Goal: Task Accomplishment & Management: Complete application form

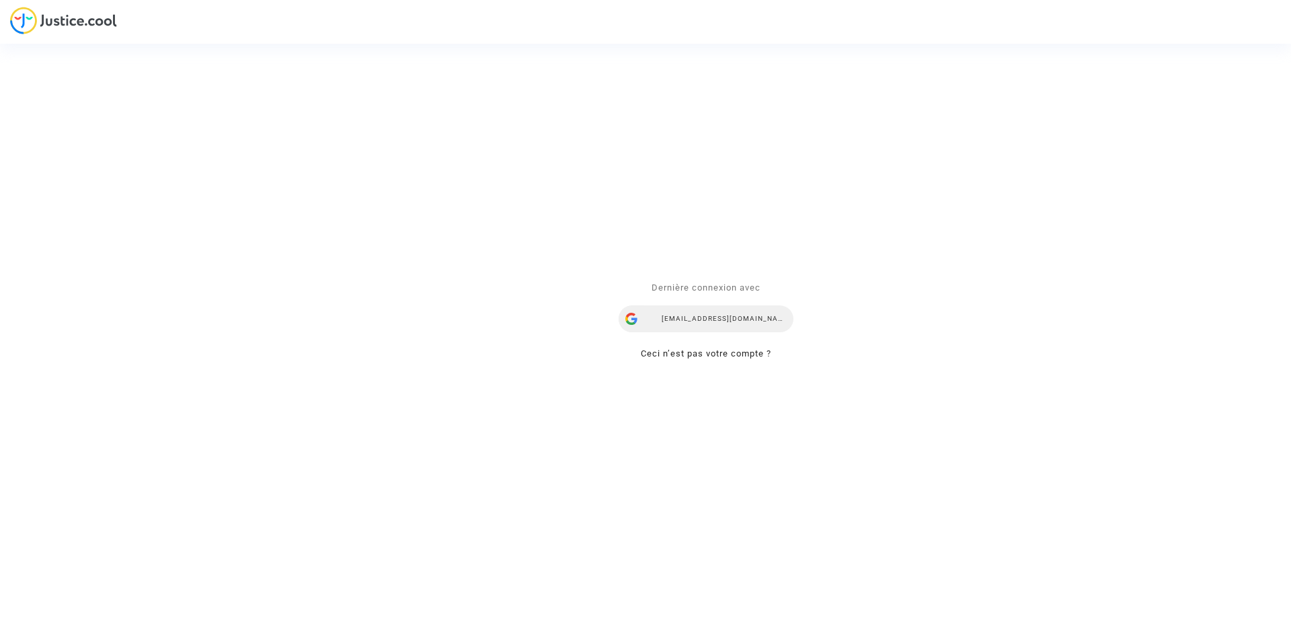
click at [667, 313] on div "[EMAIL_ADDRESS][DOMAIN_NAME]" at bounding box center [705, 318] width 175 height 27
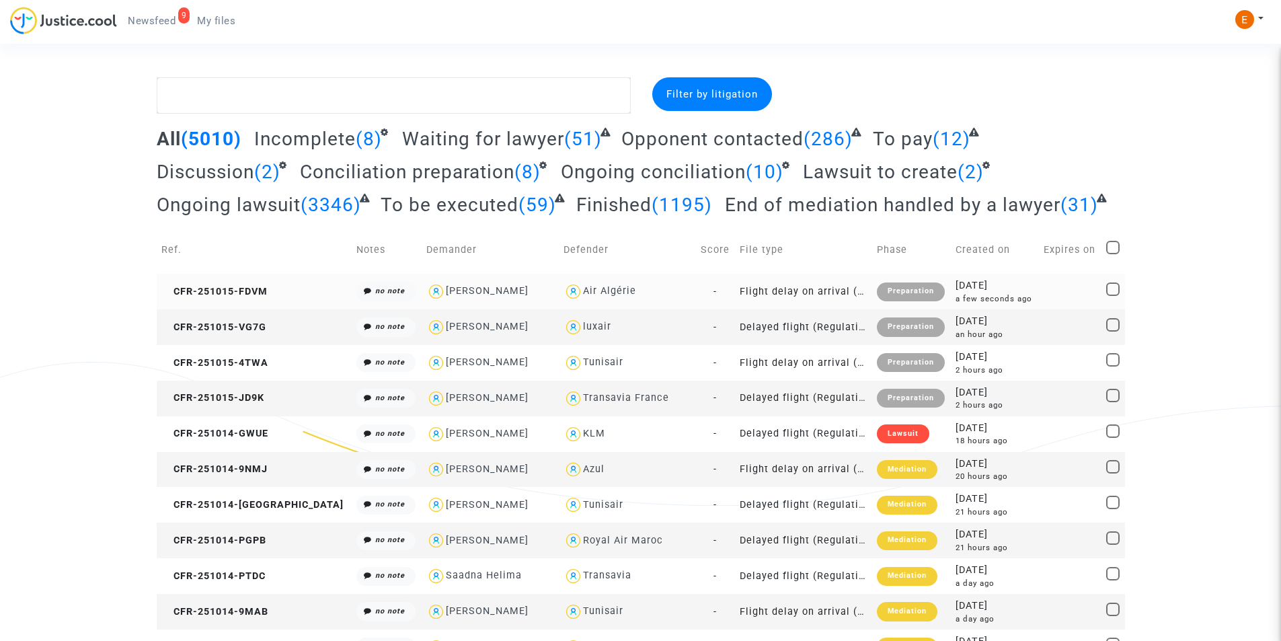
click at [877, 291] on div "Preparation" at bounding box center [911, 291] width 68 height 19
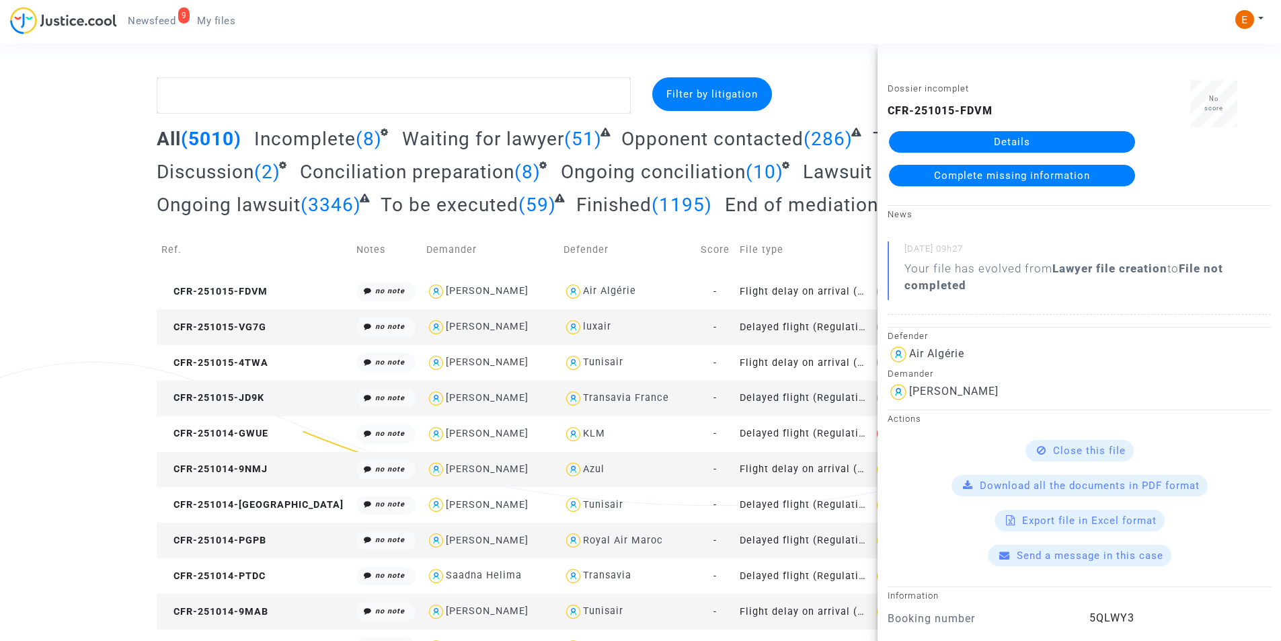
click at [992, 140] on link "Details" at bounding box center [1012, 142] width 246 height 22
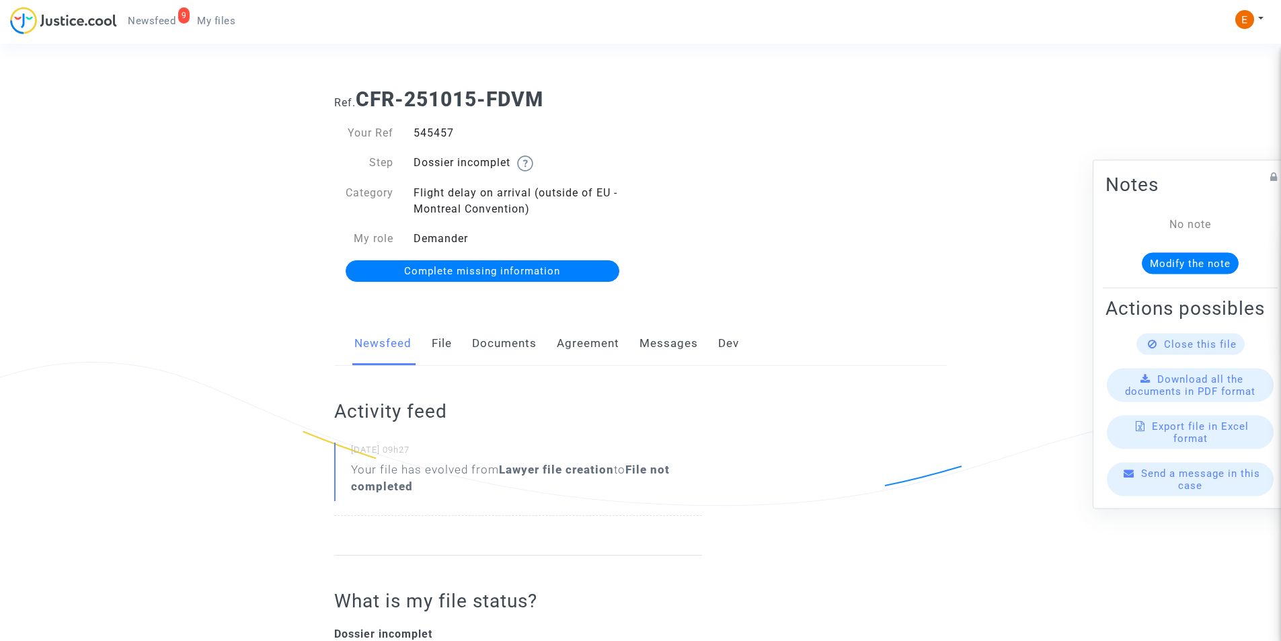
click at [485, 342] on link "Documents" at bounding box center [504, 343] width 65 height 44
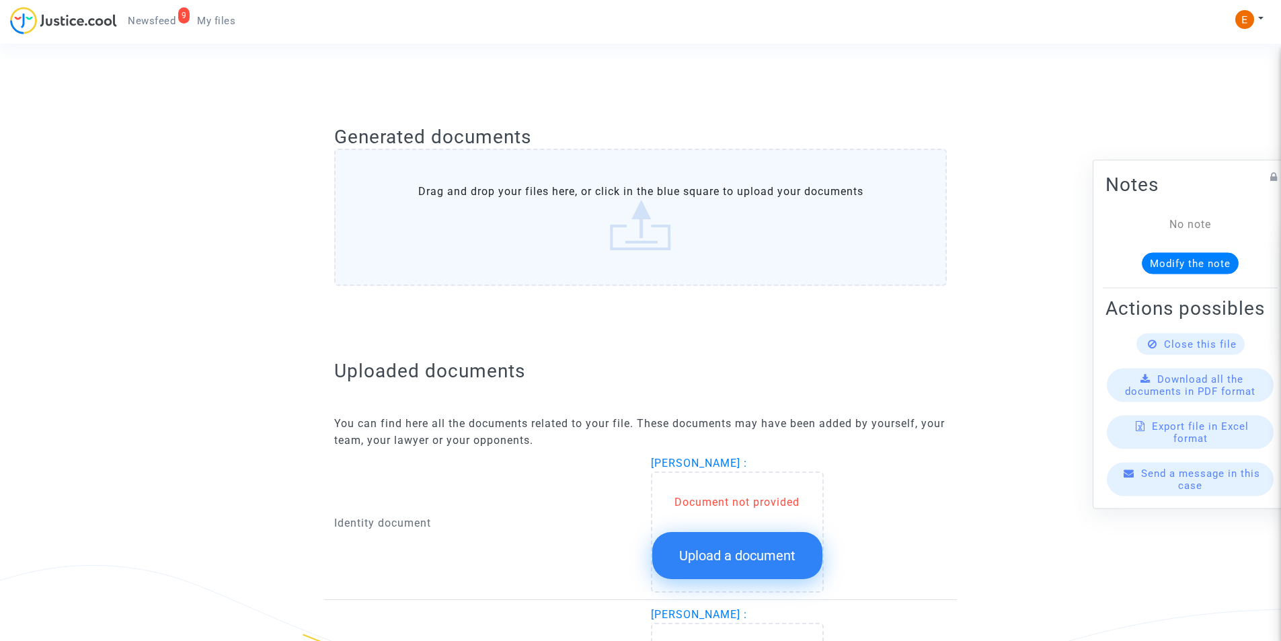
scroll to position [721, 0]
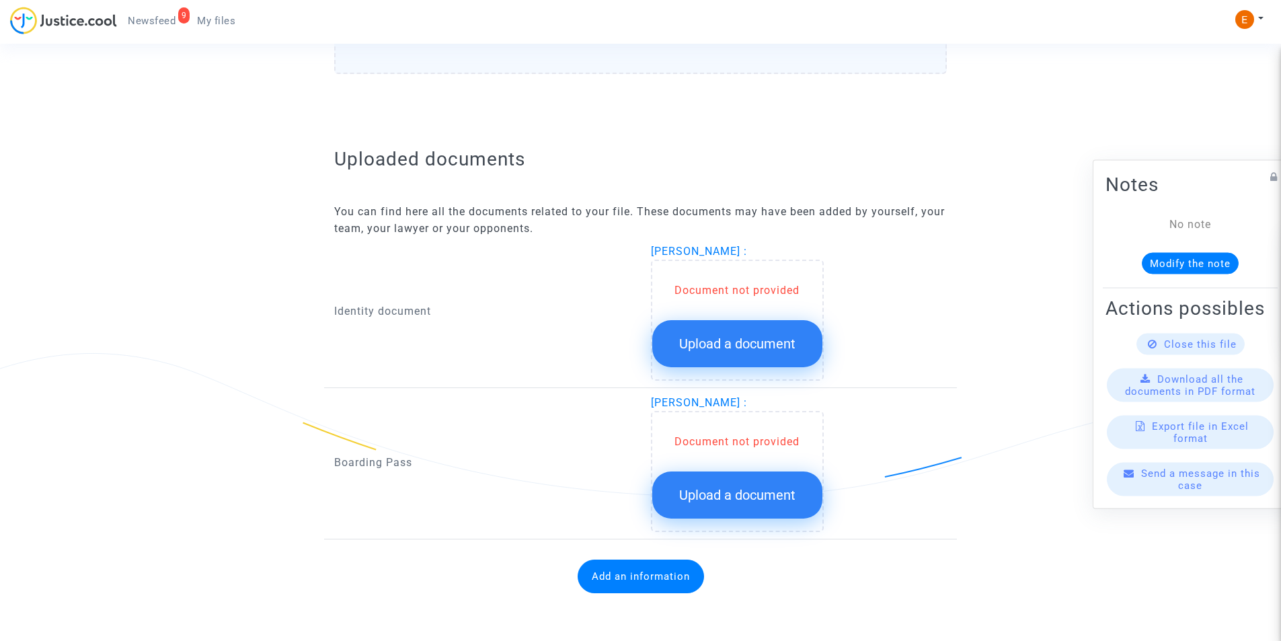
click at [704, 330] on button "Upload a document" at bounding box center [737, 343] width 170 height 47
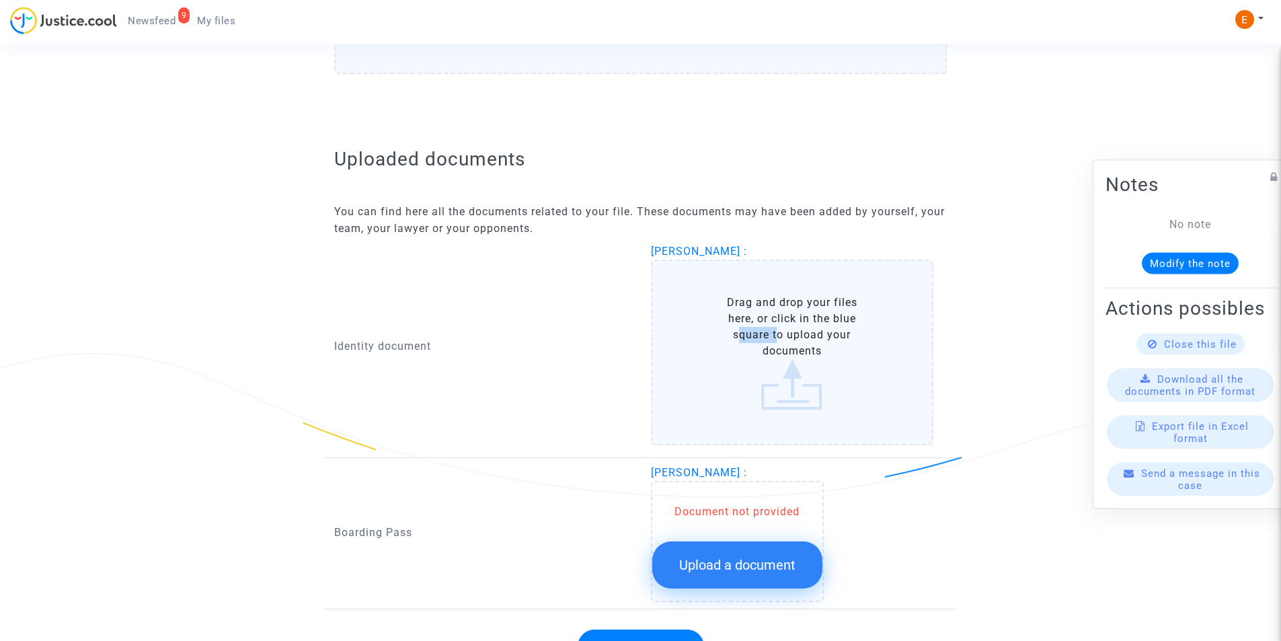
click at [704, 329] on label "Drag and drop your files here, or click in the blue square to upload your docum…" at bounding box center [792, 352] width 283 height 186
click at [0, 0] on input "Drag and drop your files here, or click in the blue square to upload your docum…" at bounding box center [0, 0] width 0 height 0
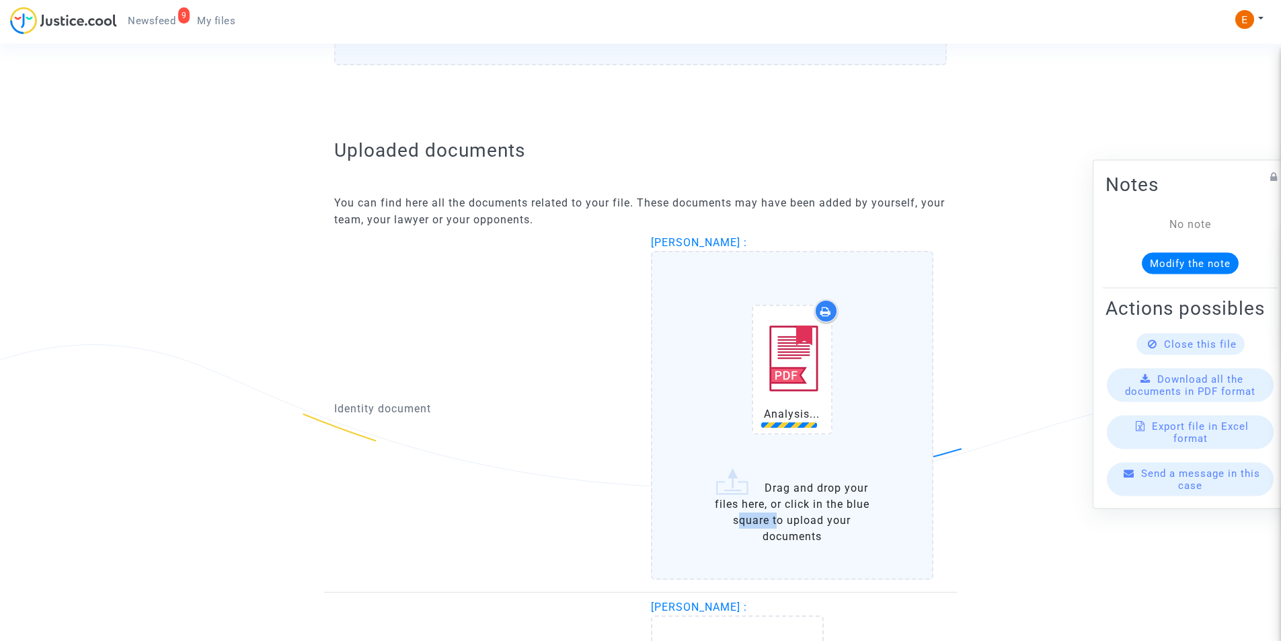
scroll to position [788, 0]
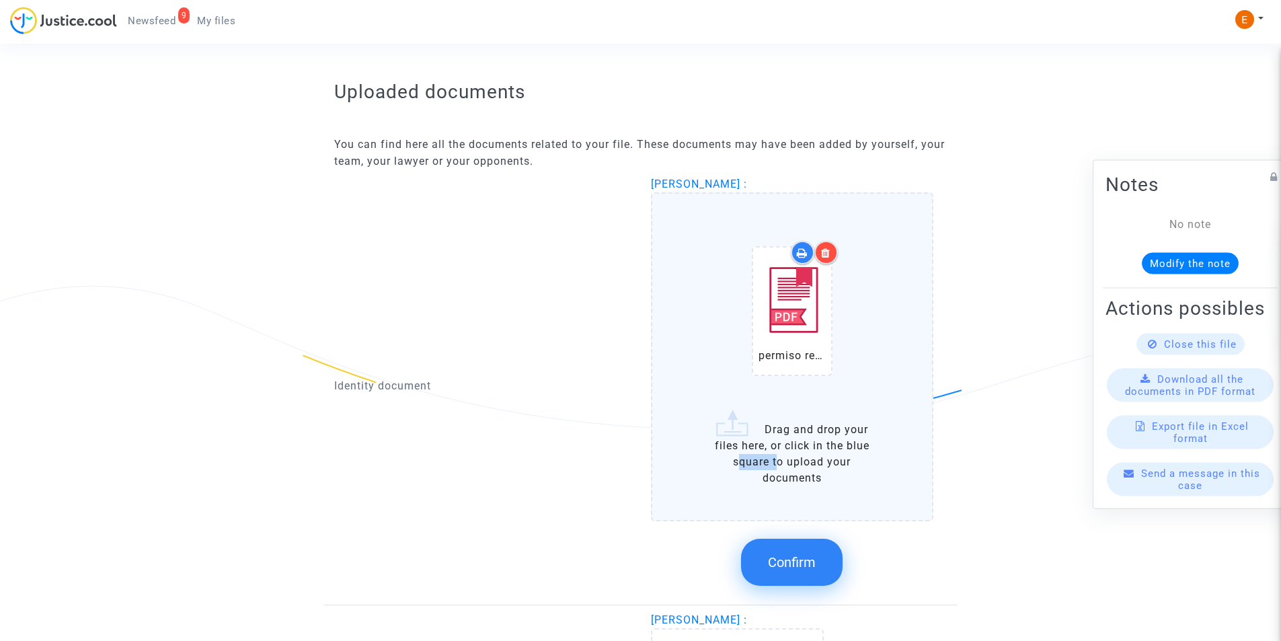
click at [825, 255] on icon at bounding box center [825, 252] width 9 height 11
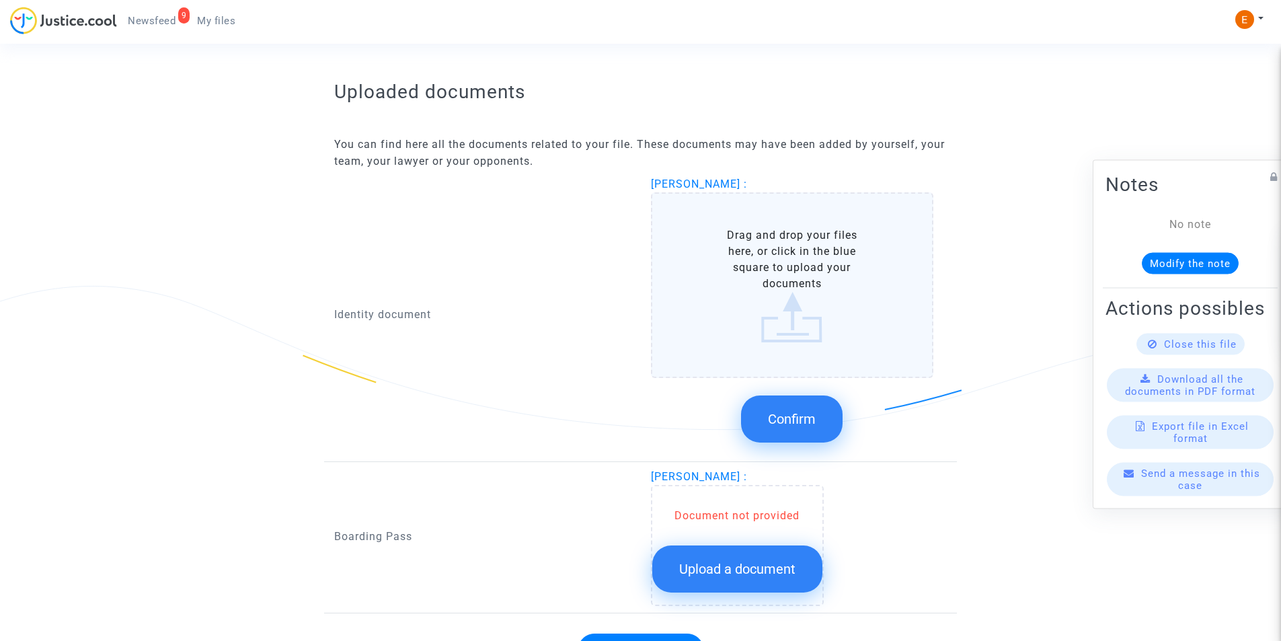
click at [799, 341] on label "Drag and drop your files here, or click in the blue square to upload your docum…" at bounding box center [792, 285] width 283 height 186
click at [0, 0] on input "Drag and drop your files here, or click in the blue square to upload your docum…" at bounding box center [0, 0] width 0 height 0
click at [790, 285] on label "Drag and drop your files here, or click in the blue square to upload your docum…" at bounding box center [792, 285] width 283 height 186
click at [0, 0] on input "Drag and drop your files here, or click in the blue square to upload your docum…" at bounding box center [0, 0] width 0 height 0
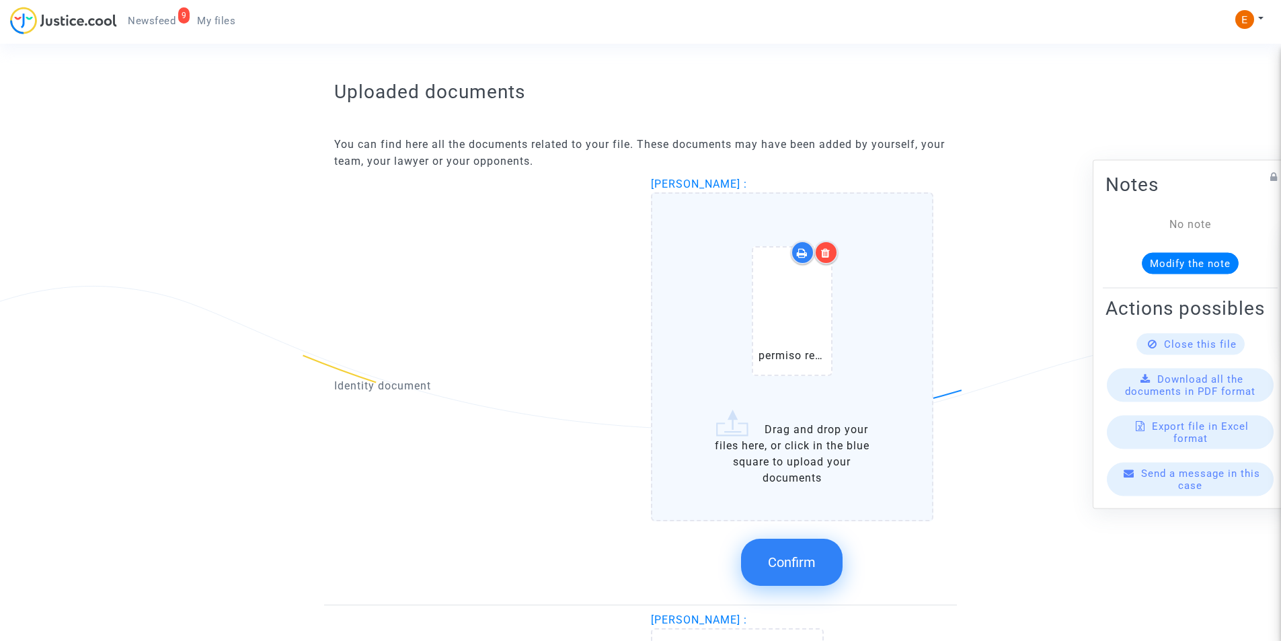
click at [817, 557] on button "Confirm" at bounding box center [791, 561] width 101 height 47
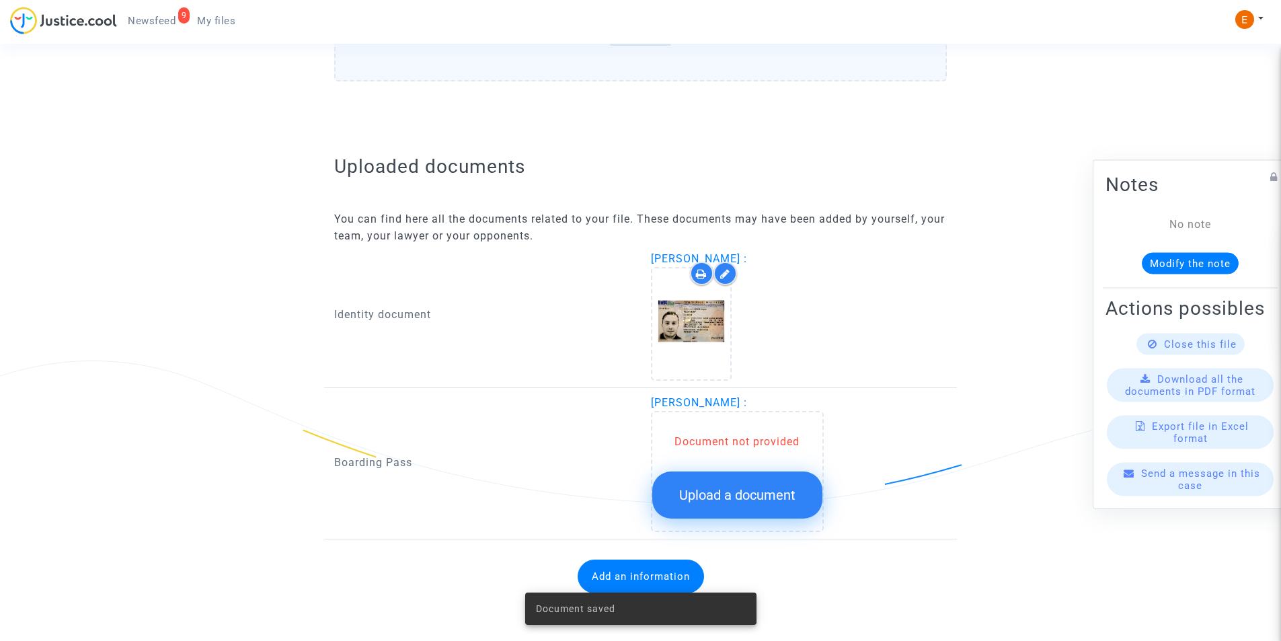
click at [725, 488] on span "Upload a document" at bounding box center [737, 495] width 116 height 16
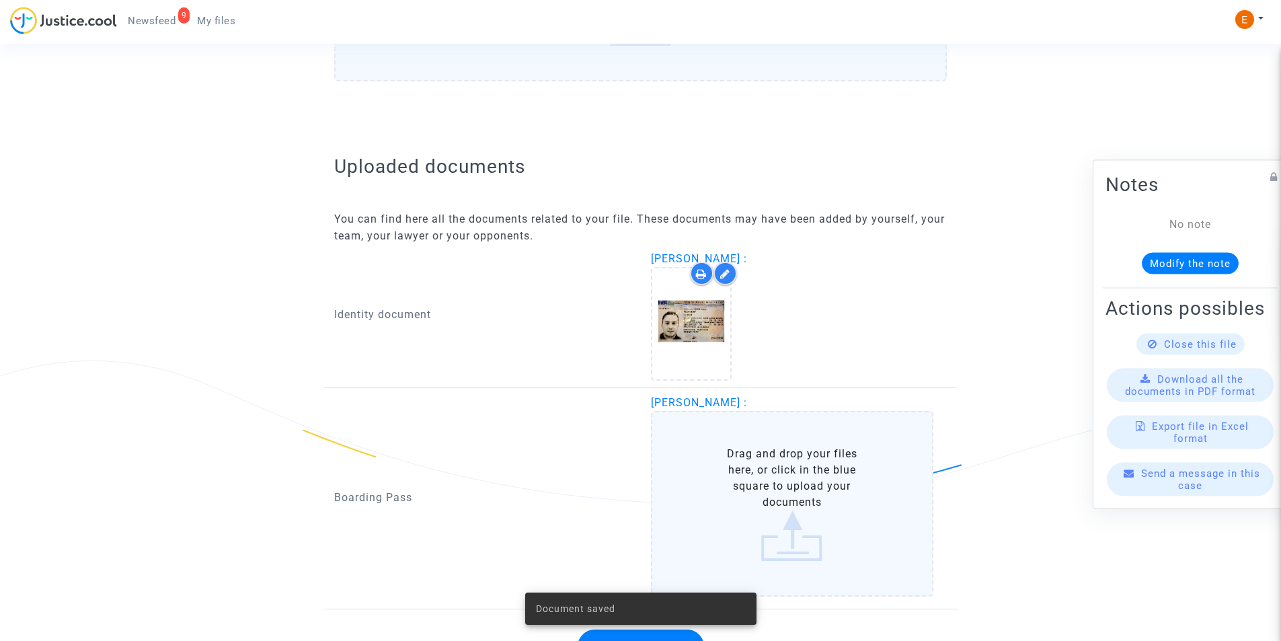
click at [725, 485] on label "Drag and drop your files here, or click in the blue square to upload your docum…" at bounding box center [792, 504] width 283 height 186
click at [0, 0] on input "Drag and drop your files here, or click in the blue square to upload your docum…" at bounding box center [0, 0] width 0 height 0
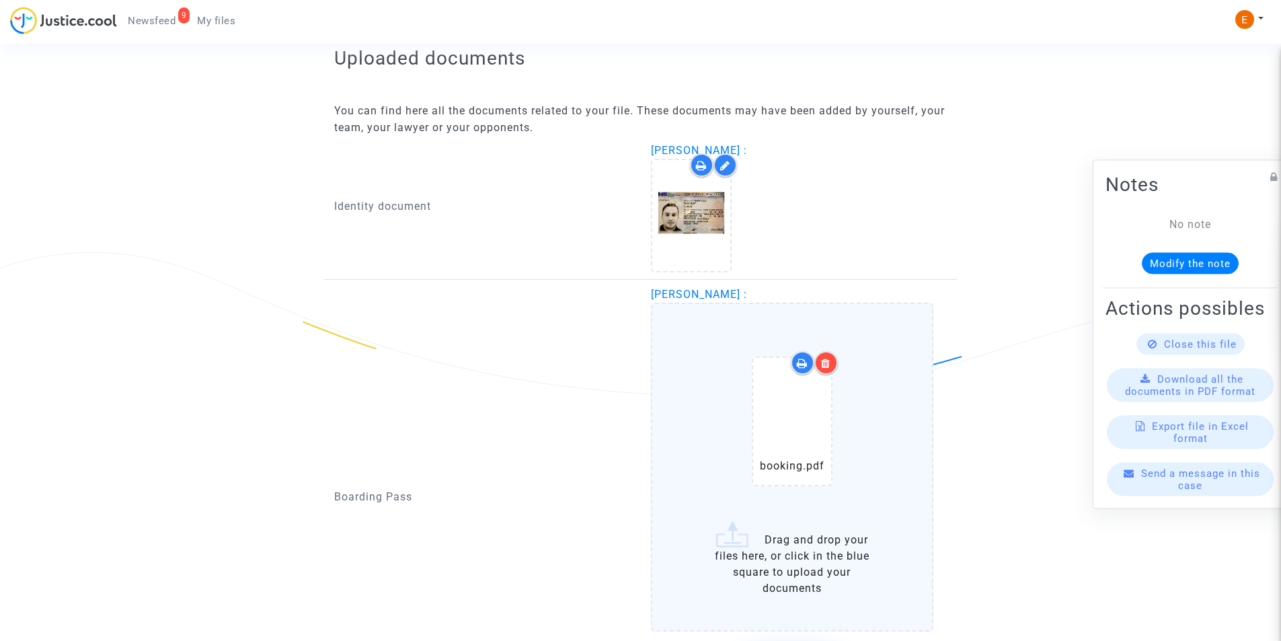
scroll to position [998, 0]
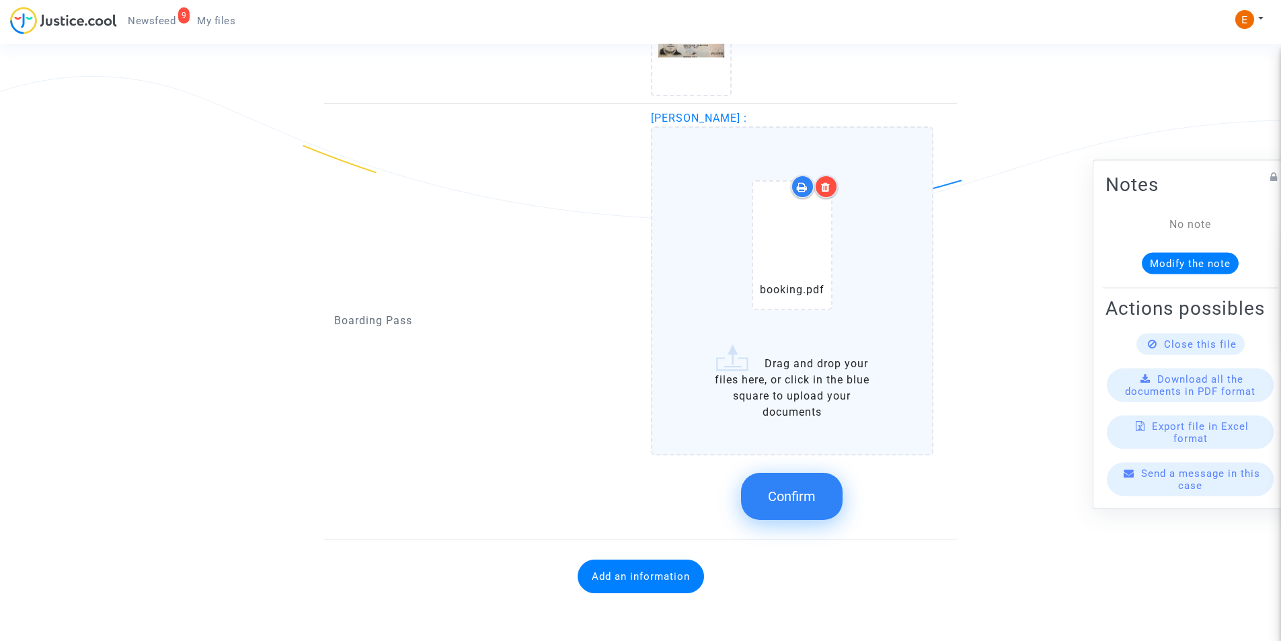
click at [817, 494] on button "Confirm" at bounding box center [791, 496] width 101 height 47
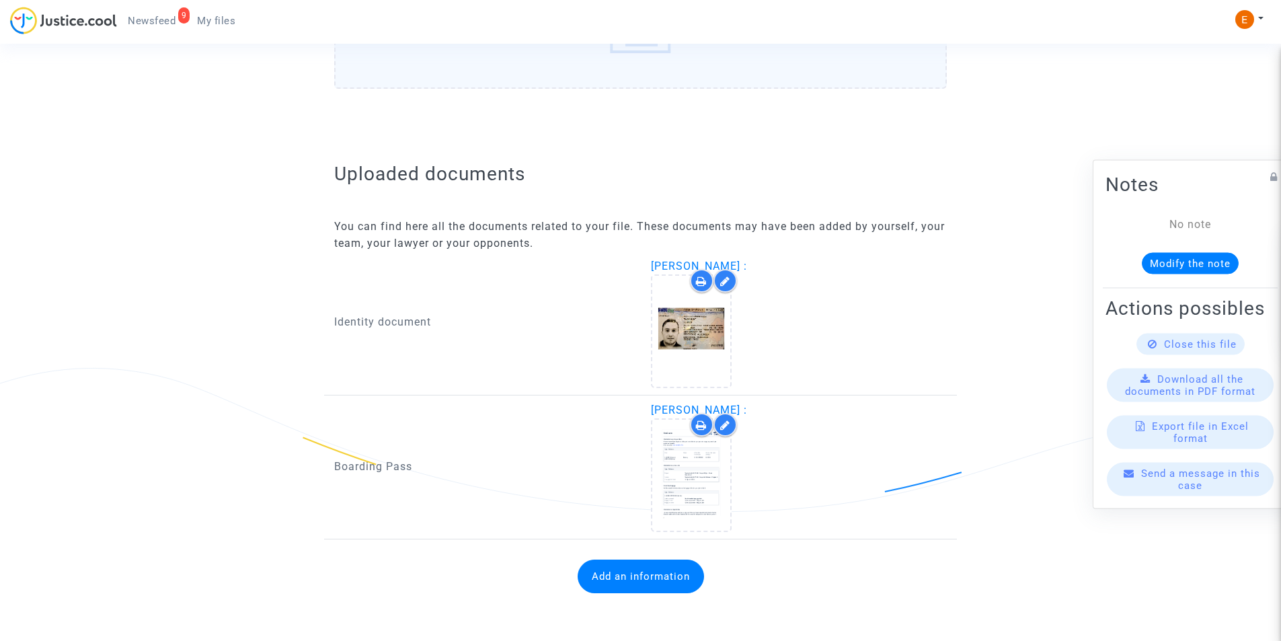
scroll to position [706, 0]
click at [625, 575] on button "Add an information" at bounding box center [640, 576] width 126 height 34
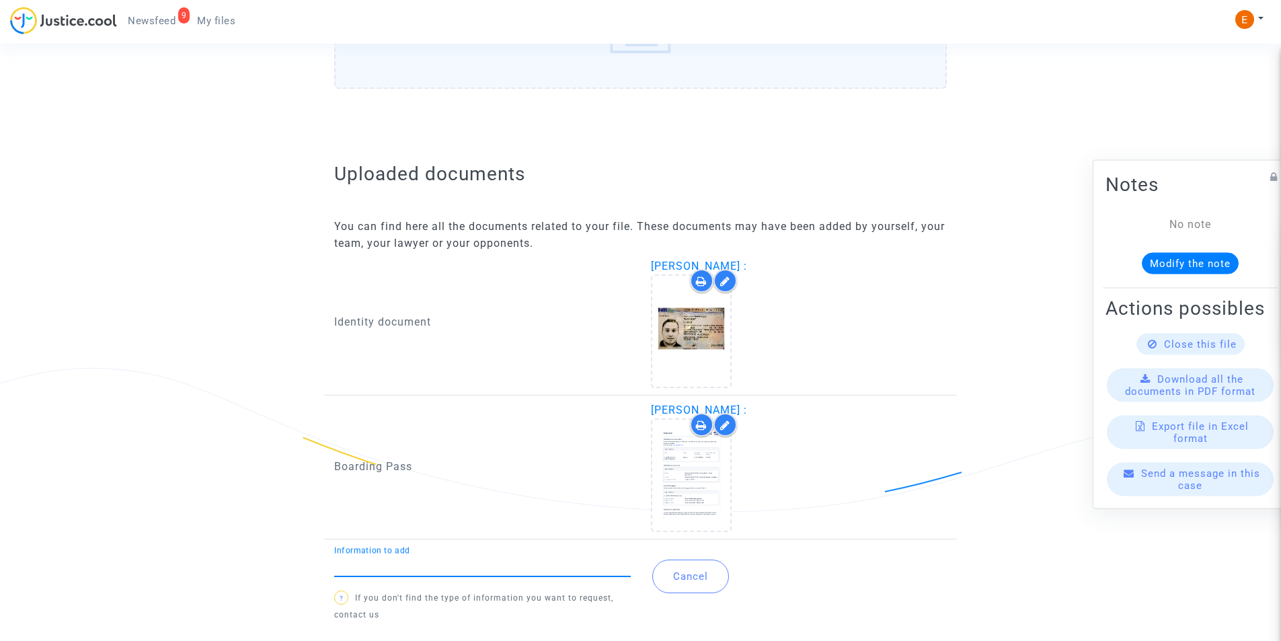
click at [528, 568] on input "Information to add" at bounding box center [482, 565] width 296 height 12
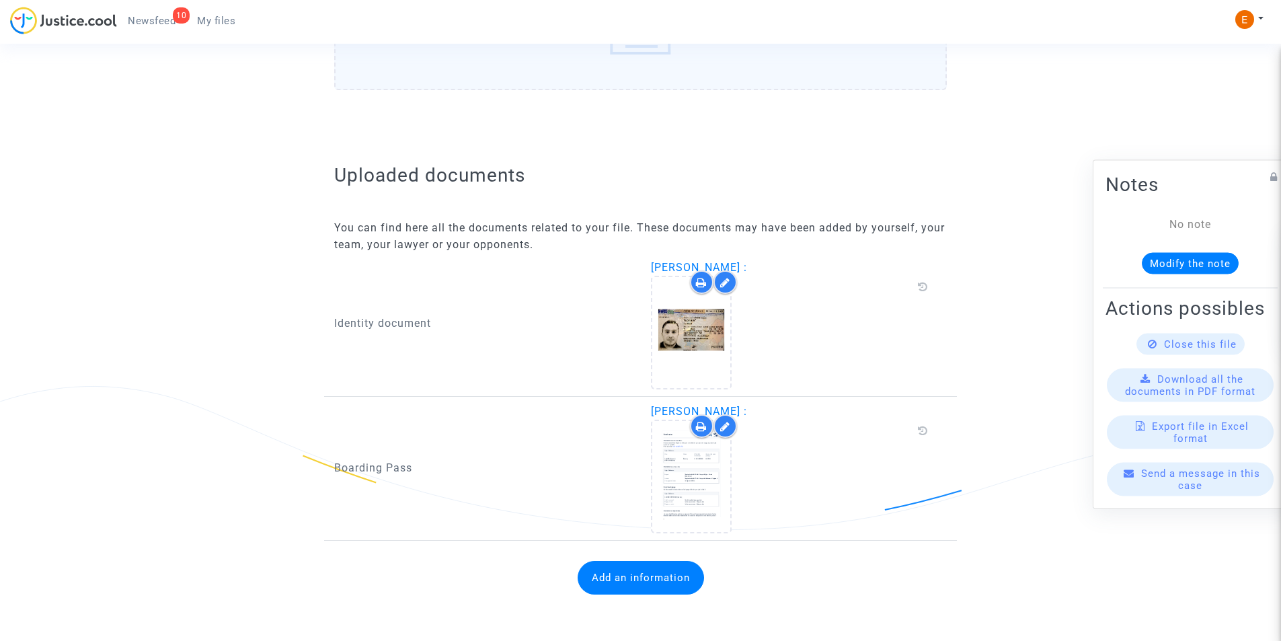
scroll to position [690, 0]
click at [621, 561] on button "Add an information" at bounding box center [640, 576] width 126 height 34
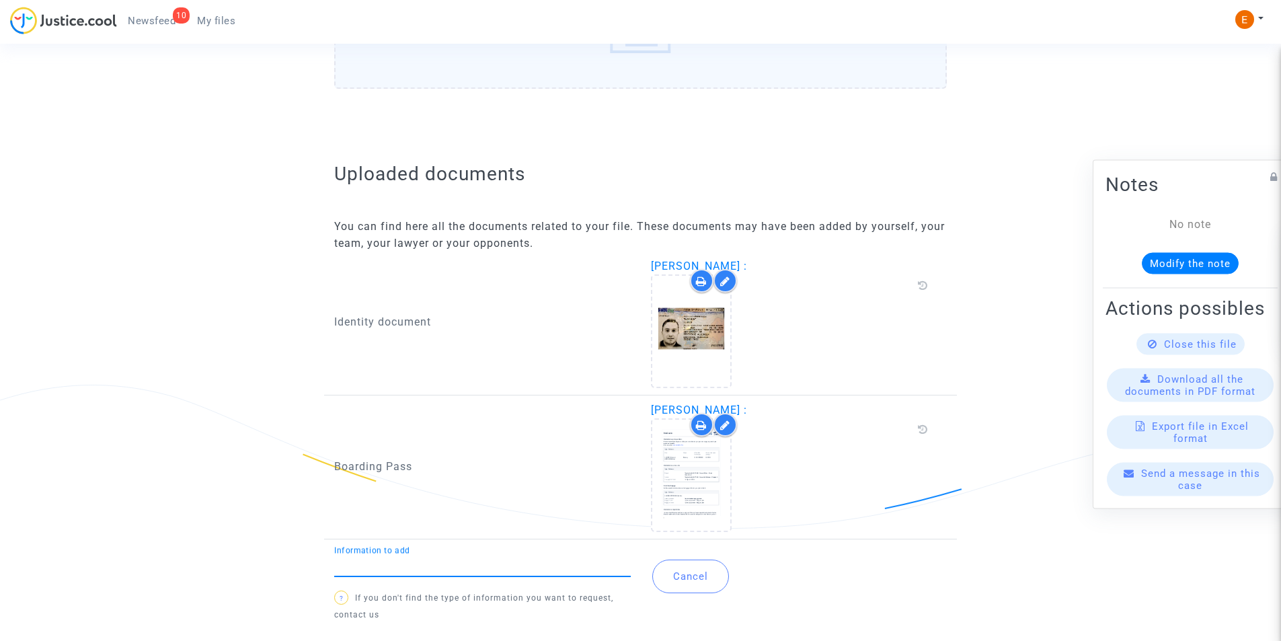
click at [531, 570] on input "Information to add" at bounding box center [482, 565] width 296 height 12
type input "Flight report"
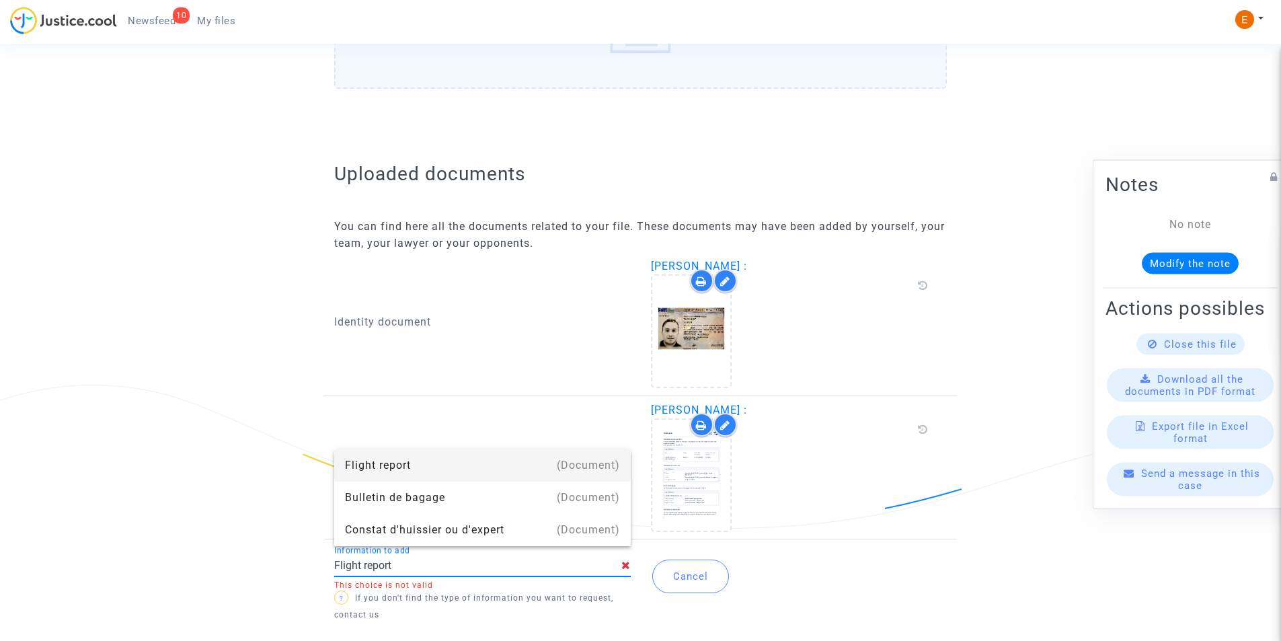
click at [443, 460] on div "Flight report" at bounding box center [482, 465] width 275 height 32
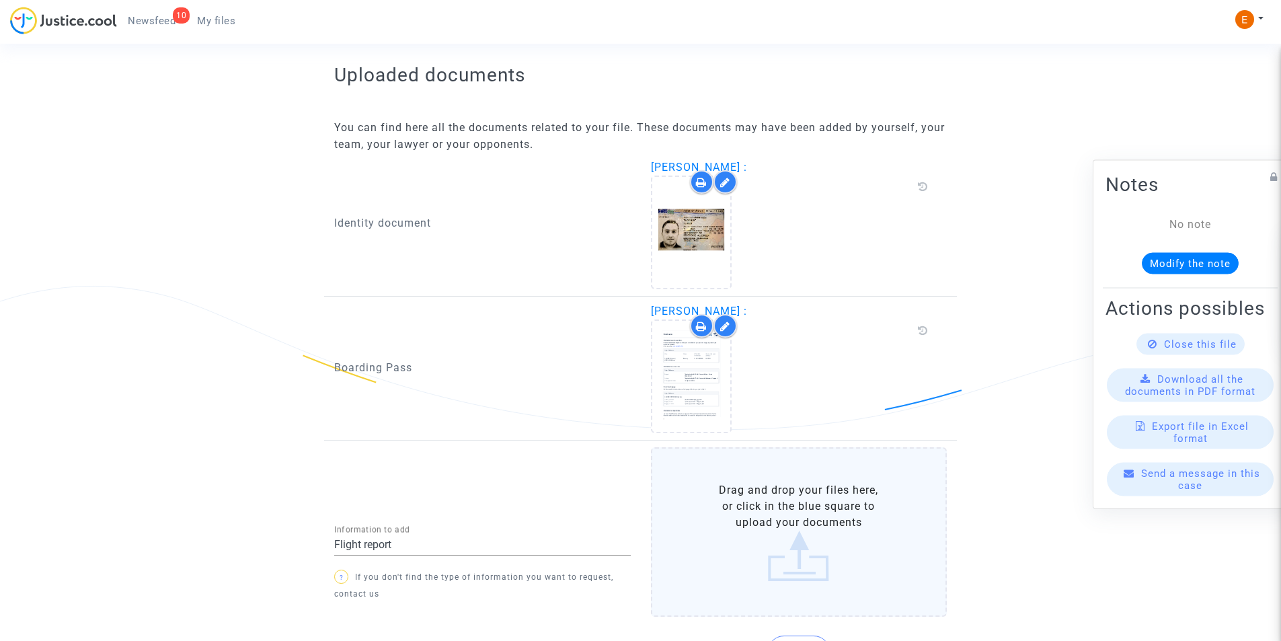
scroll to position [871, 0]
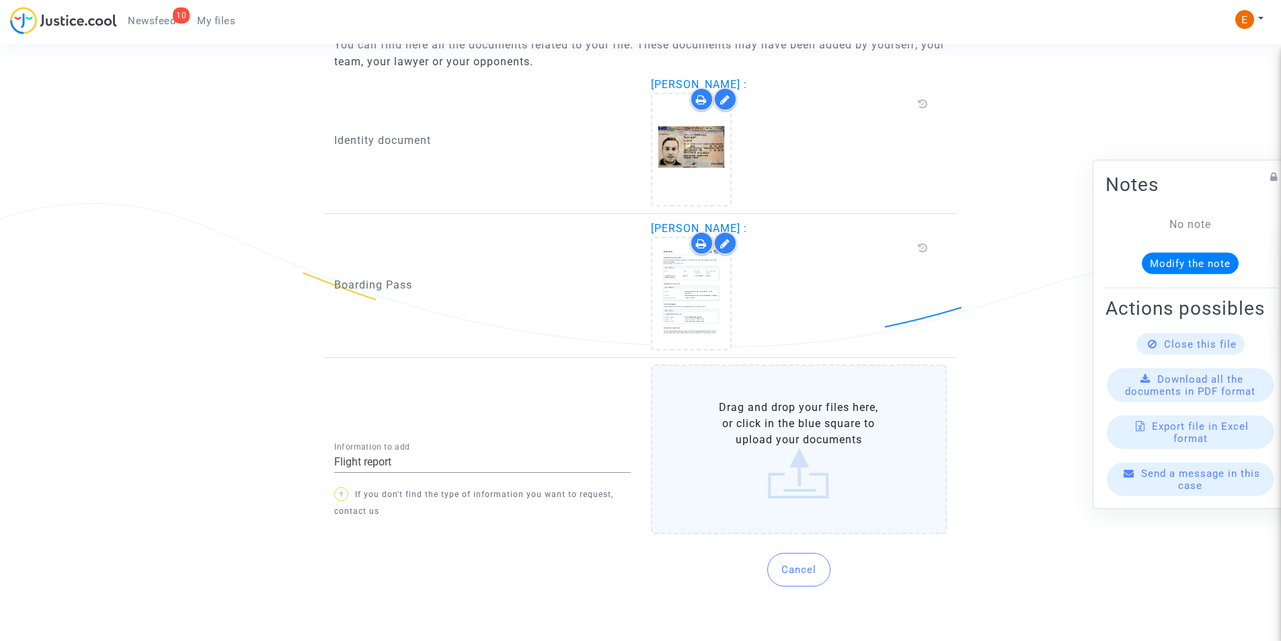
click at [741, 411] on label "Drag and drop your files here, or click in the blue square to upload your docum…" at bounding box center [799, 448] width 296 height 169
click at [0, 0] on input "Drag and drop your files here, or click in the blue square to upload your docum…" at bounding box center [0, 0] width 0 height 0
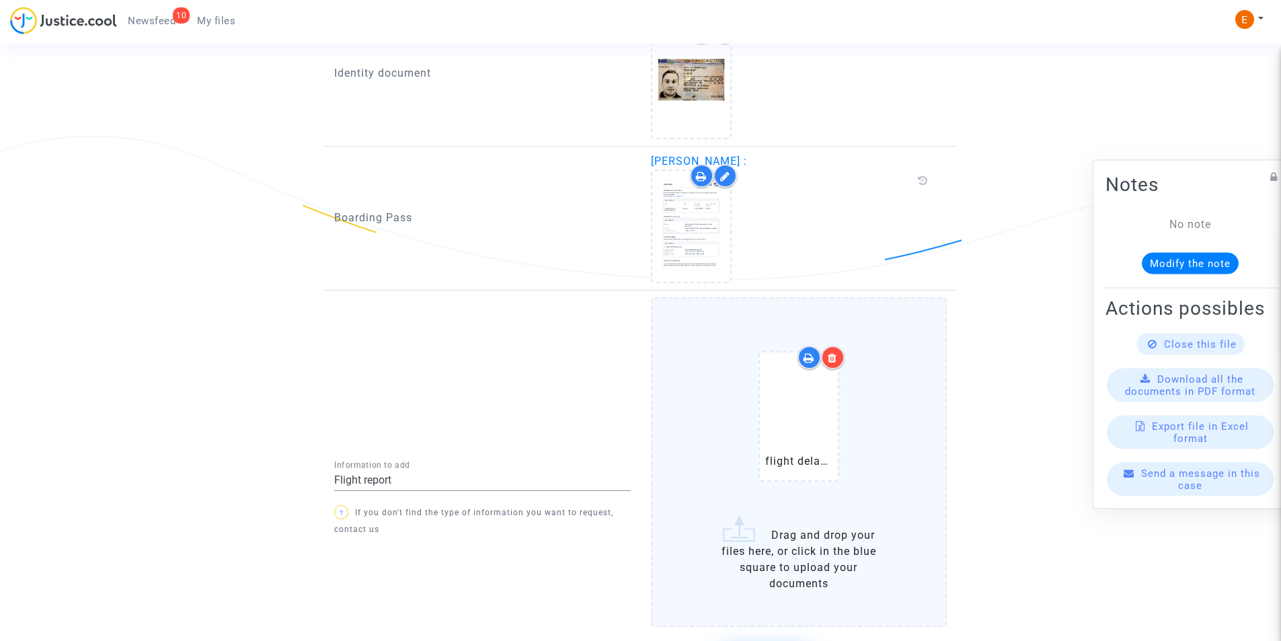
scroll to position [1042, 0]
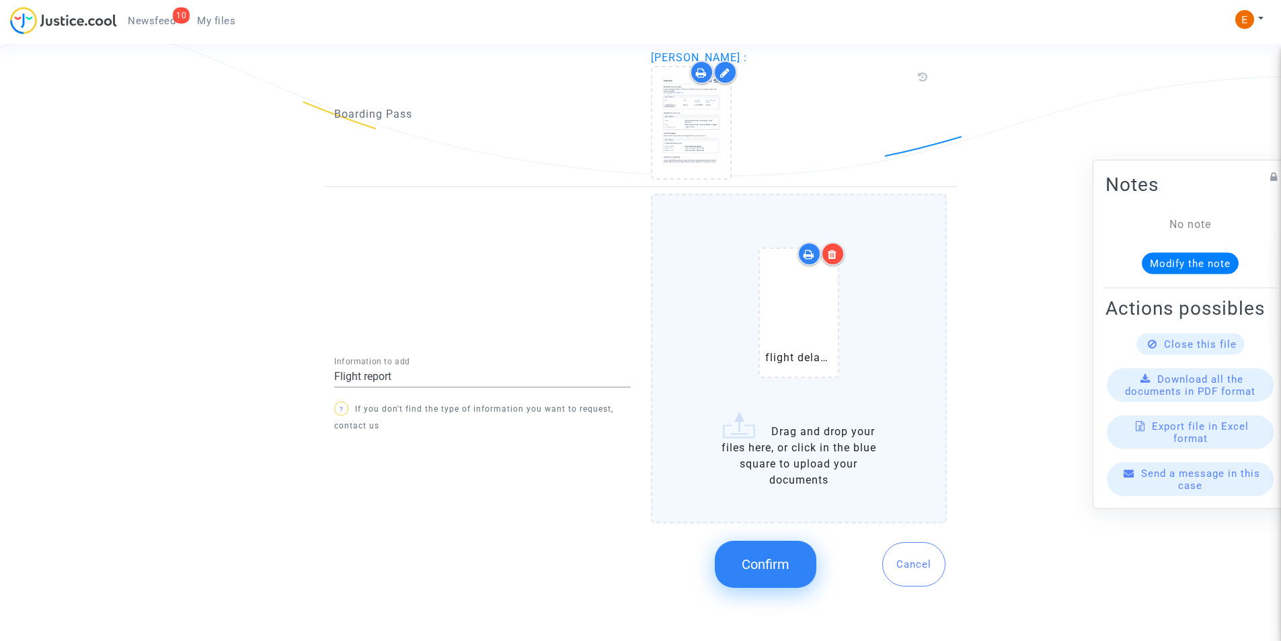
click at [788, 566] on span "Confirm" at bounding box center [765, 564] width 48 height 16
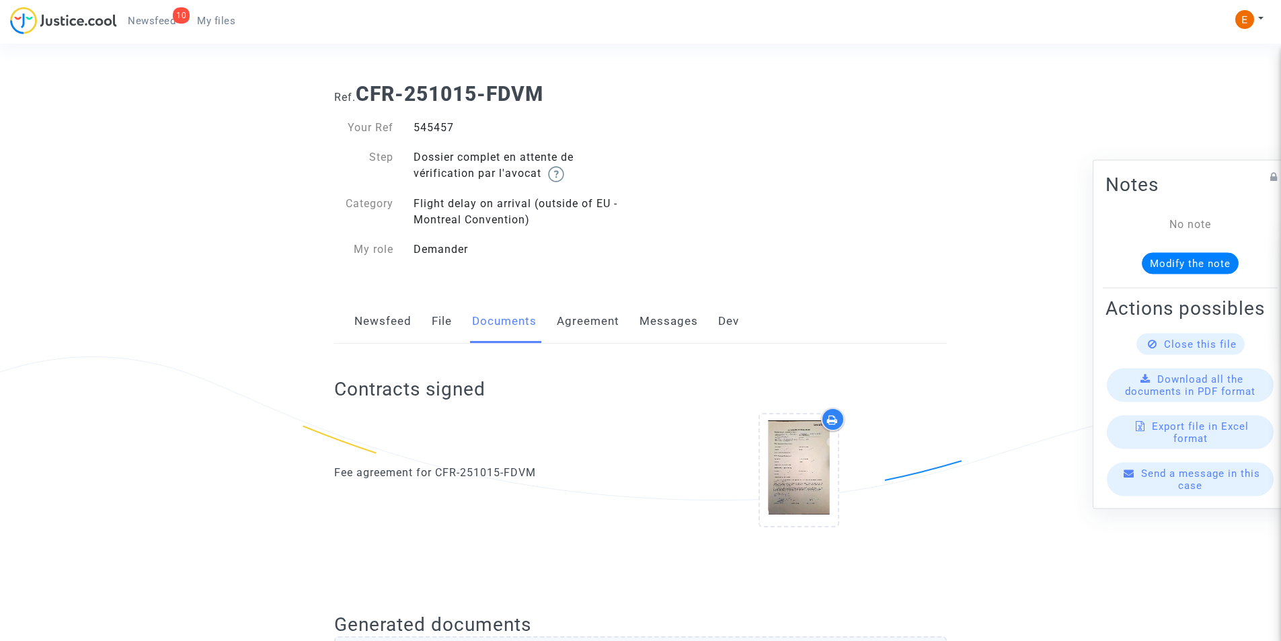
scroll to position [0, 0]
